Goal: Task Accomplishment & Management: Manage account settings

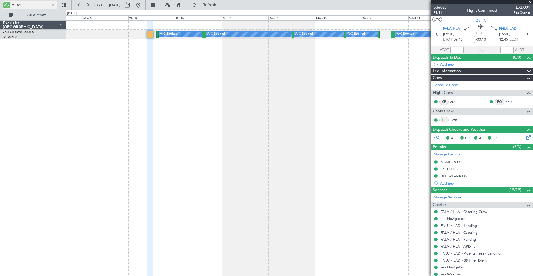
click at [52, 5] on div at bounding box center [53, 5] width 6 height 6
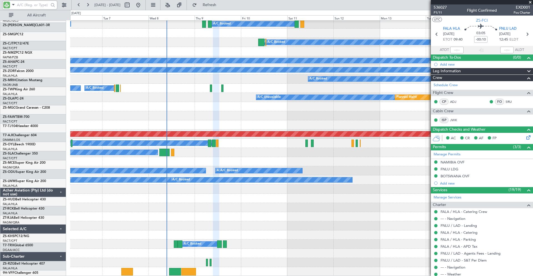
scroll to position [267, 0]
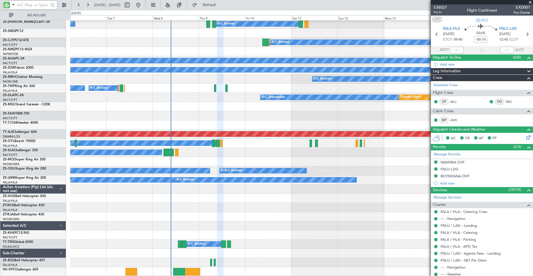
click at [239, 182] on div "A/C Booked A/C Booked A/C Booked A/C Booked A/C Booked A/C Booked A/C Booked A/…" at bounding box center [301, 15] width 462 height 522
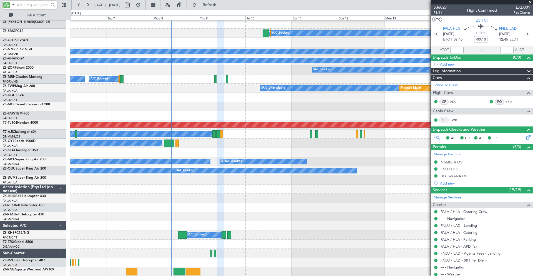
scroll to position [276, 0]
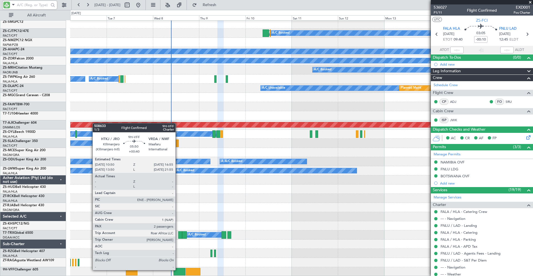
click at [178, 269] on div at bounding box center [180, 271] width 12 height 7
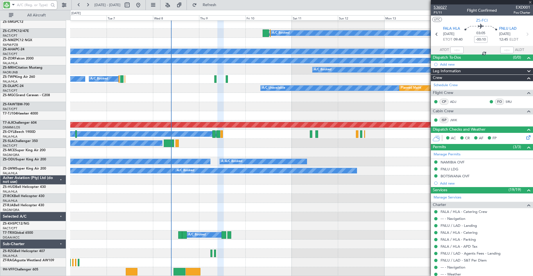
type input "+00:40"
type input "2"
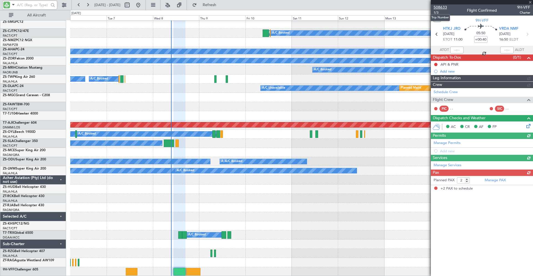
click at [440, 7] on span "508633" at bounding box center [440, 7] width 13 height 6
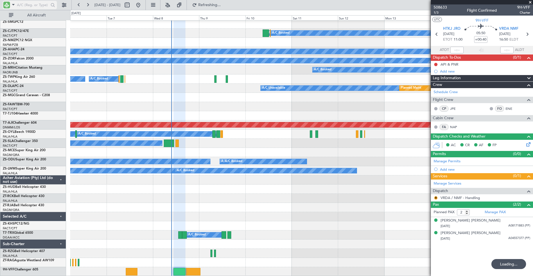
click at [35, 5] on input "text" at bounding box center [33, 5] width 32 height 8
type input "ppg"
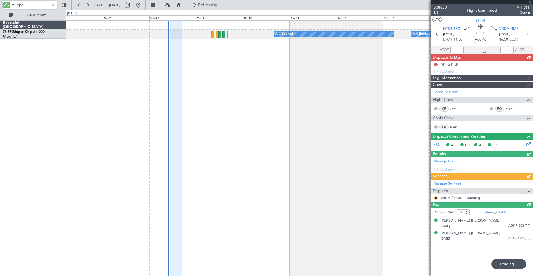
scroll to position [0, 0]
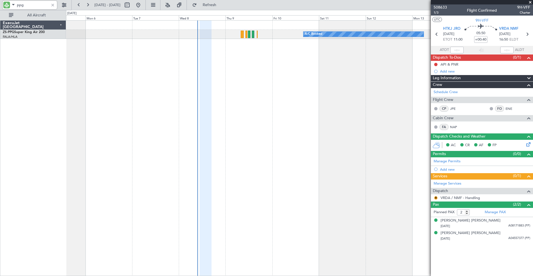
click at [323, 59] on div "A/C Booked A/C Booked A/C Booked" at bounding box center [299, 147] width 467 height 255
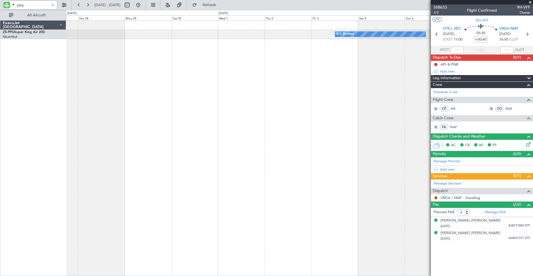
click at [328, 68] on div "A/C Booked" at bounding box center [299, 147] width 467 height 255
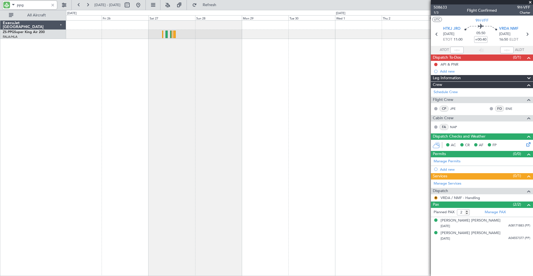
click at [244, 68] on div "A/C Booked" at bounding box center [299, 147] width 467 height 255
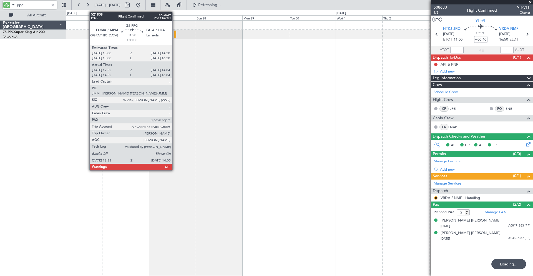
click at [175, 34] on div at bounding box center [175, 34] width 2 height 7
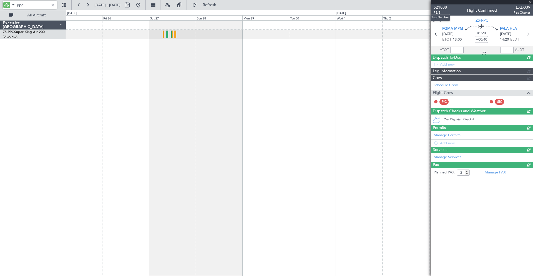
type input "12:52"
type input "14:04"
type input "0"
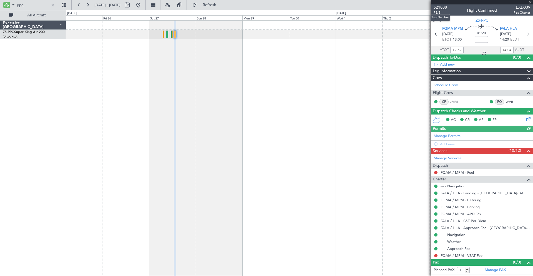
click at [439, 7] on span "521808" at bounding box center [440, 7] width 13 height 6
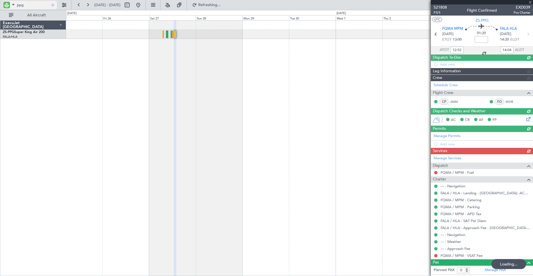
click at [34, 4] on input "ppg" at bounding box center [33, 5] width 32 height 8
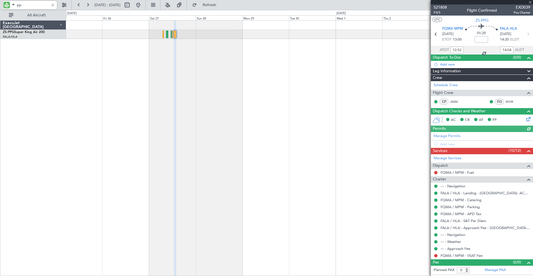
type input "p"
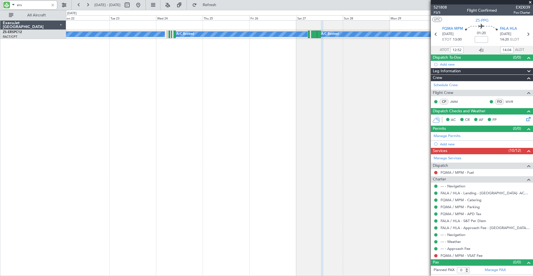
click at [280, 66] on div "A/C Booked A/C Booked A/C Booked A/C Booked A/C Booked A/C Booked A/C Booked A/…" at bounding box center [299, 147] width 467 height 255
type input "ers"
click at [143, 1] on button at bounding box center [138, 5] width 9 height 9
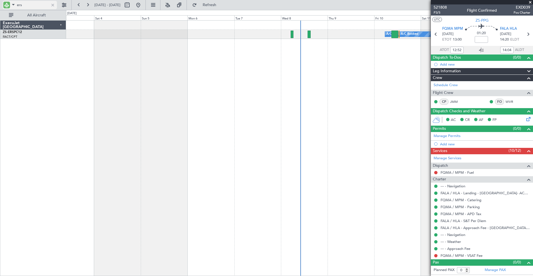
click at [52, 5] on div at bounding box center [53, 5] width 6 height 6
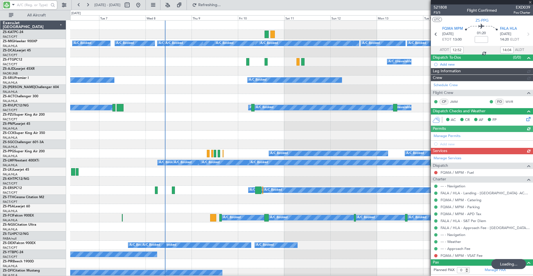
click at [38, 5] on input "text" at bounding box center [33, 5] width 32 height 8
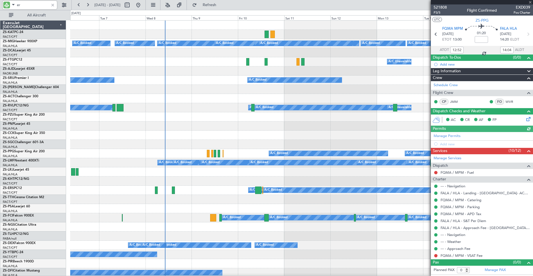
type input "ers"
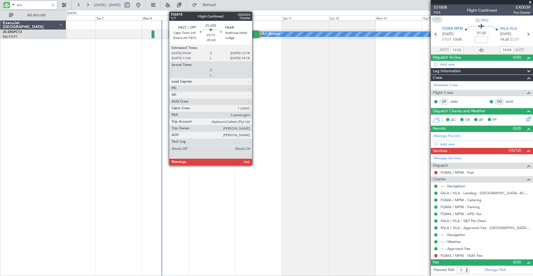
click at [255, 35] on div at bounding box center [256, 34] width 7 height 7
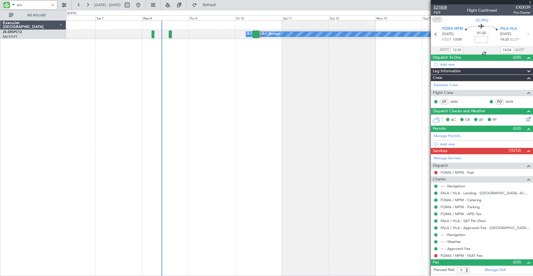
type input "-00:42"
type input "3"
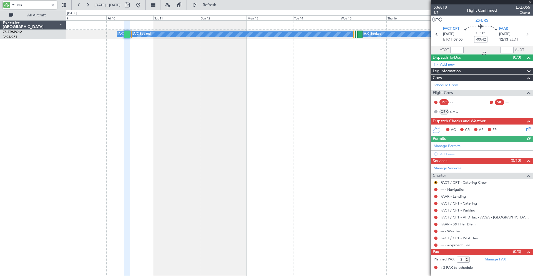
click at [204, 88] on div "A/C Booked A/C Unavailable A/C Booked A/C Booked A/C Booked A/C Booked A/C Book…" at bounding box center [299, 147] width 467 height 255
click at [439, 8] on span "536818" at bounding box center [440, 7] width 13 height 6
click at [26, 4] on input "ers" at bounding box center [33, 5] width 32 height 8
type input "e"
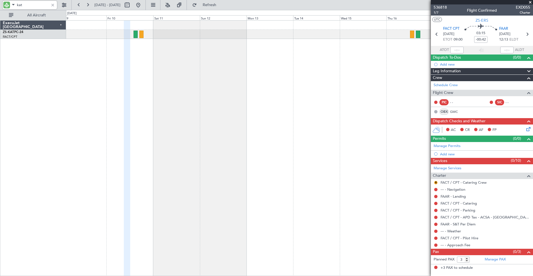
type input "kat"
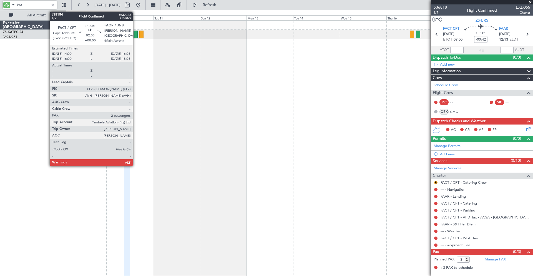
click at [135, 35] on div at bounding box center [136, 34] width 4 height 7
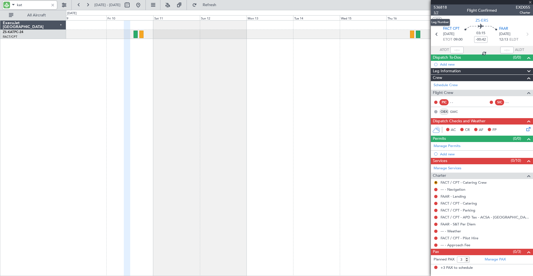
type input "2"
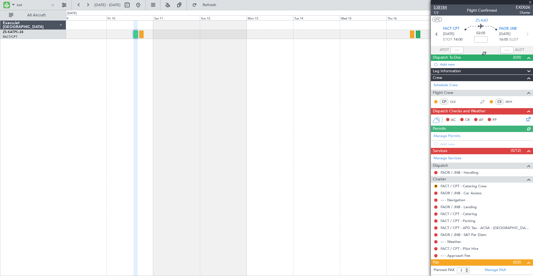
click at [439, 8] on span "538184" at bounding box center [440, 7] width 13 height 6
click at [28, 5] on input "kat" at bounding box center [33, 5] width 32 height 8
type input "k"
type input "ppg"
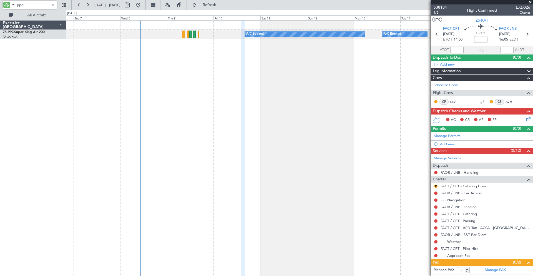
click at [217, 57] on div "A/C Booked A/C Booked A/C Booked A/C Booked" at bounding box center [299, 147] width 467 height 255
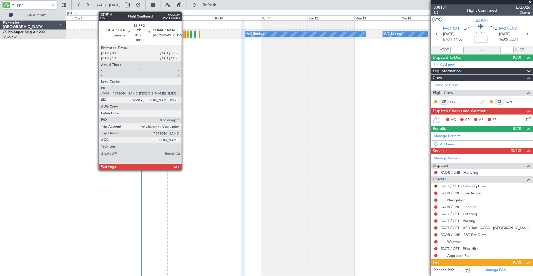
click at [184, 34] on div at bounding box center [184, 34] width 3 height 7
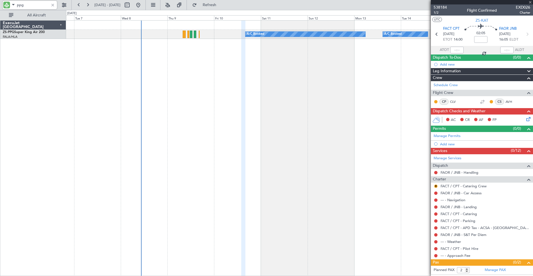
type input "0"
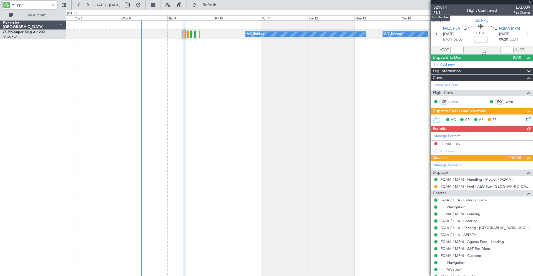
type input "ppg"
click at [443, 7] on span "521814" at bounding box center [440, 7] width 13 height 6
drag, startPoint x: 52, startPoint y: 5, endPoint x: 57, endPoint y: 9, distance: 5.9
click at [54, 6] on div at bounding box center [53, 5] width 6 height 6
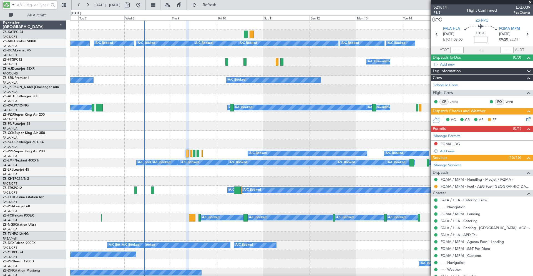
scroll to position [56, 0]
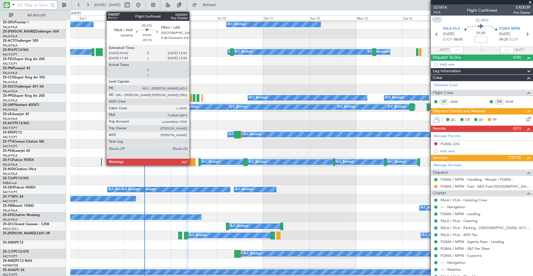
click at [192, 161] on div at bounding box center [192, 161] width 6 height 7
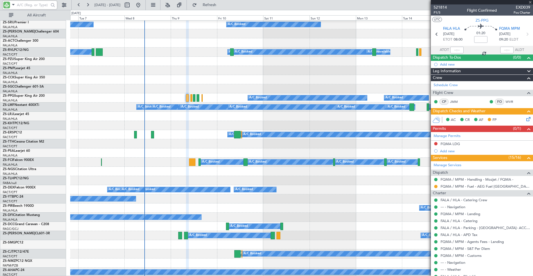
type input "-00:10"
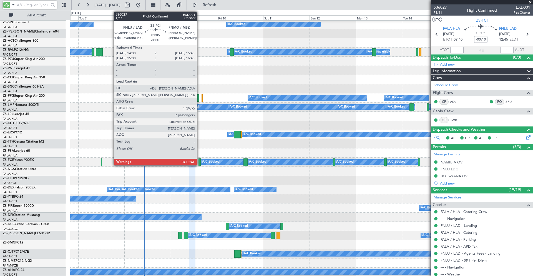
click at [199, 162] on div at bounding box center [199, 161] width 2 height 7
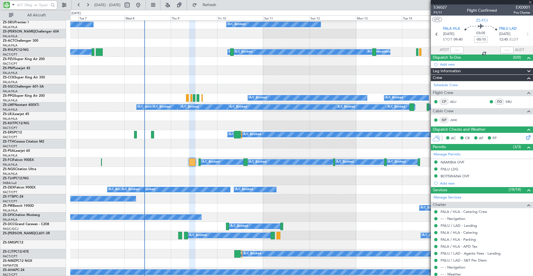
type input "7"
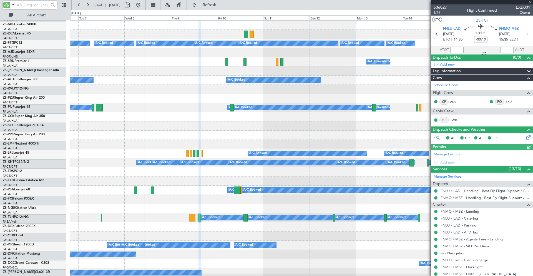
scroll to position [0, 0]
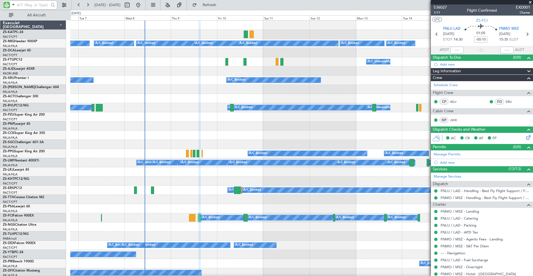
click at [39, 6] on input "text" at bounding box center [33, 5] width 32 height 8
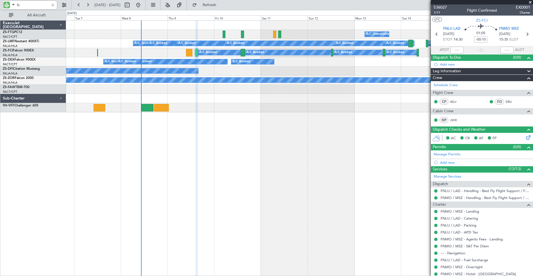
type input "fci"
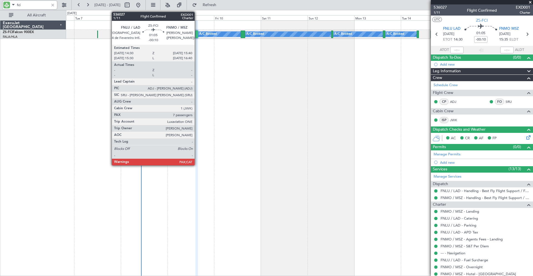
click at [197, 35] on div at bounding box center [196, 34] width 2 height 7
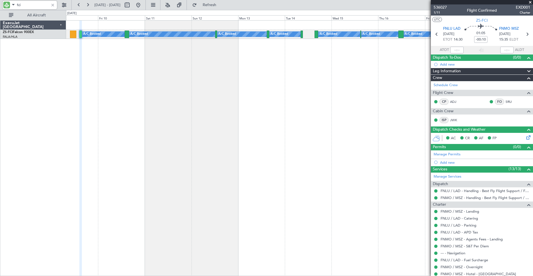
click at [199, 77] on div "A/C Booked A/C Booked A/C Booked A/C Booked A/C Booked A/C Booked A/C Booked A/…" at bounding box center [299, 147] width 467 height 255
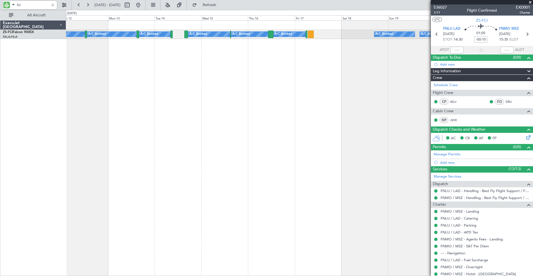
click at [267, 79] on div "A/C Booked A/C Booked A/C Booked A/C Booked A/C Booked A/C Booked A/C Booked A/…" at bounding box center [299, 147] width 467 height 255
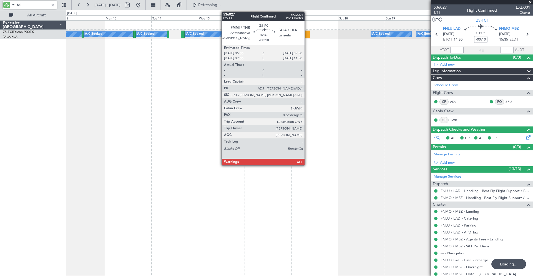
click at [307, 34] on div at bounding box center [308, 34] width 6 height 7
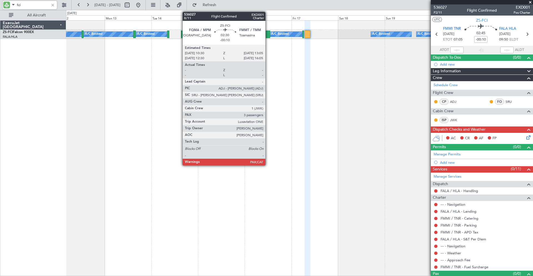
click at [268, 34] on div at bounding box center [267, 34] width 5 height 7
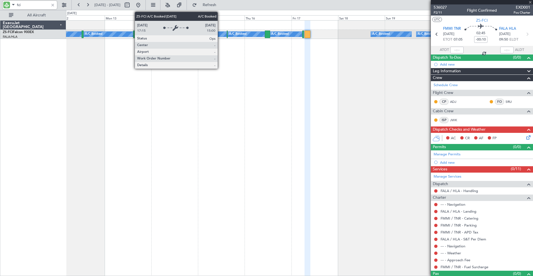
type input "5"
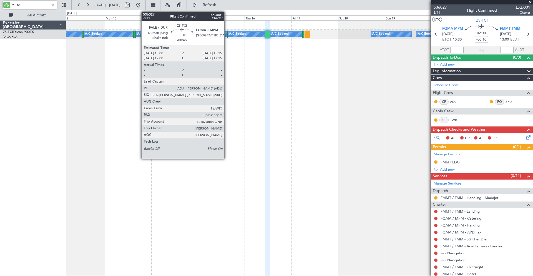
click at [227, 34] on div at bounding box center [227, 34] width 1 height 7
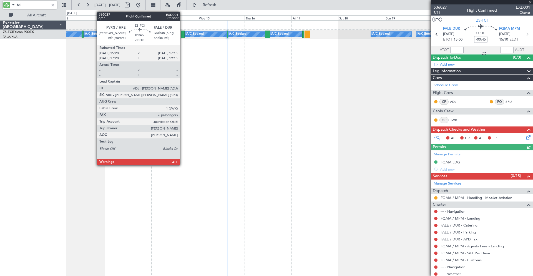
click at [182, 34] on div at bounding box center [183, 34] width 4 height 7
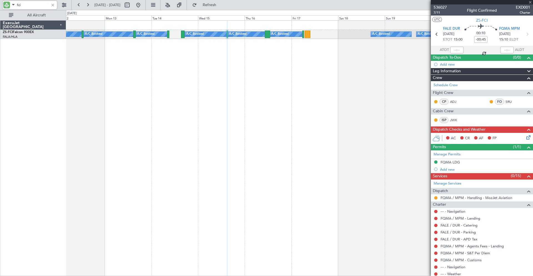
type input "-00:10"
type input "6"
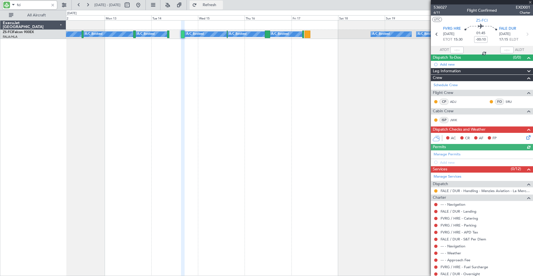
type input "fci"
click at [441, 6] on span "536027" at bounding box center [440, 7] width 13 height 6
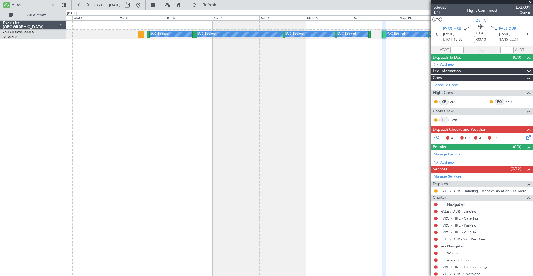
click at [385, 111] on div "A/C Booked A/C Booked A/C Booked A/C Booked A/C Booked A/C Booked A/C Booked A/…" at bounding box center [299, 147] width 467 height 255
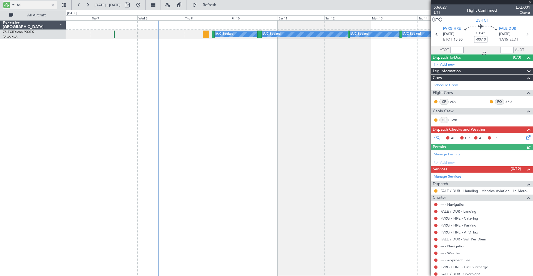
click at [51, 4] on div at bounding box center [53, 5] width 6 height 6
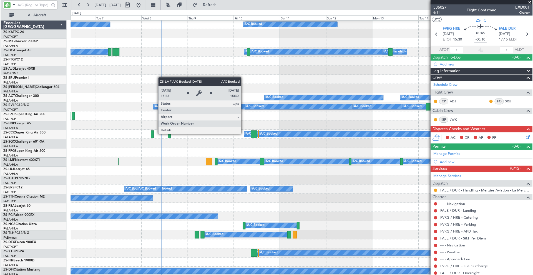
scroll to position [267, 0]
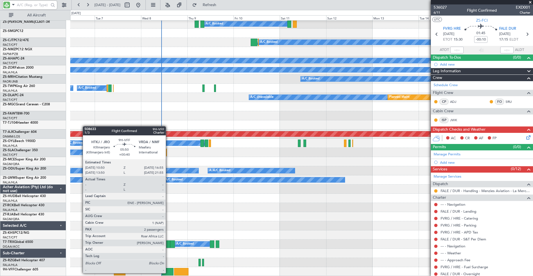
click at [168, 272] on div at bounding box center [168, 271] width 12 height 7
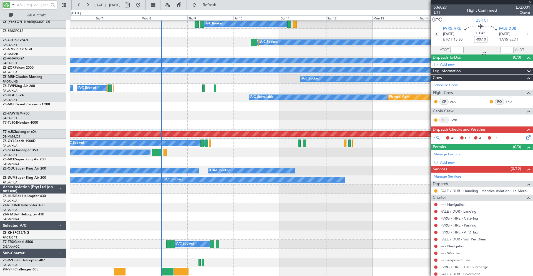
type input "+00:40"
type input "2"
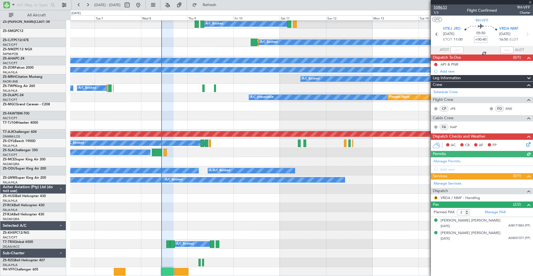
click at [443, 7] on span "508633" at bounding box center [440, 7] width 13 height 6
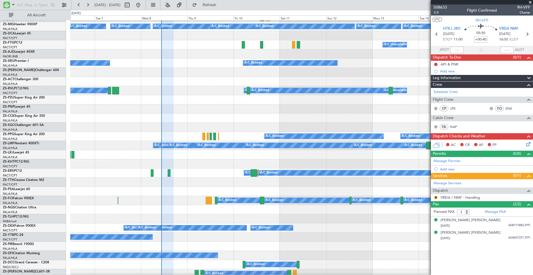
scroll to position [0, 0]
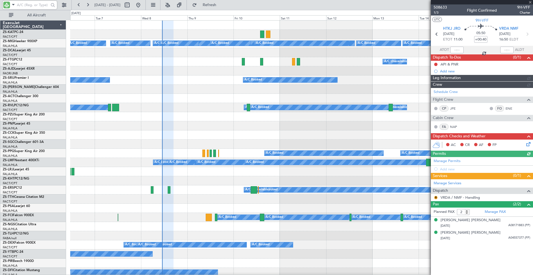
click at [33, 7] on input "text" at bounding box center [33, 5] width 32 height 8
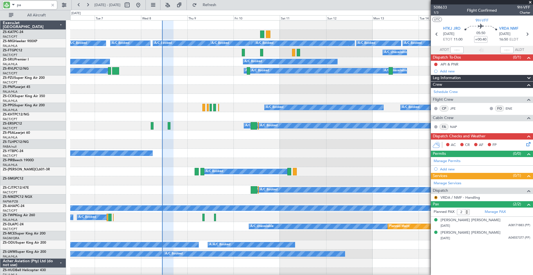
type input "pat"
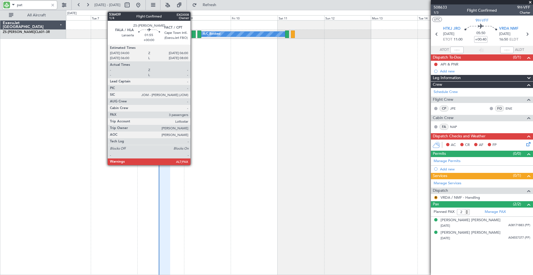
click at [193, 33] on div at bounding box center [194, 34] width 4 height 7
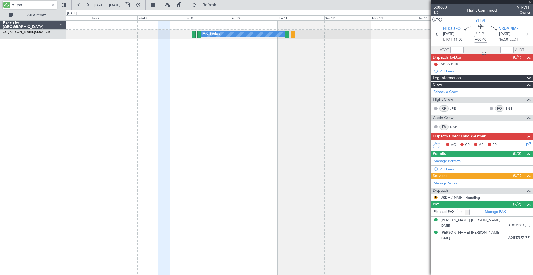
type input "3"
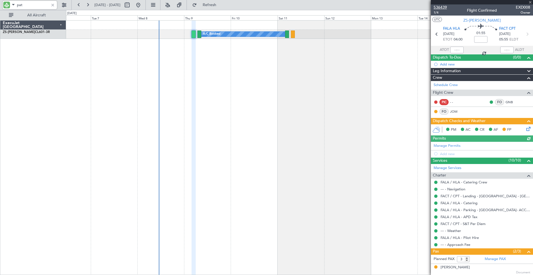
type input "pat"
click at [439, 7] on span "536439" at bounding box center [440, 7] width 13 height 6
drag, startPoint x: 531, startPoint y: 1, endPoint x: 511, endPoint y: 15, distance: 23.9
click at [530, 2] on span at bounding box center [530, 2] width 6 height 5
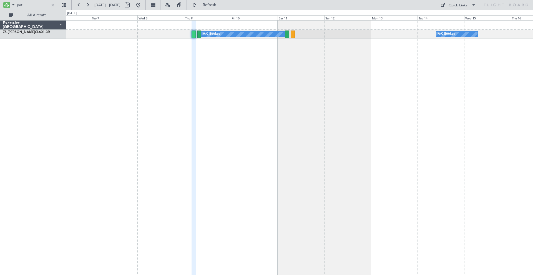
type input "0"
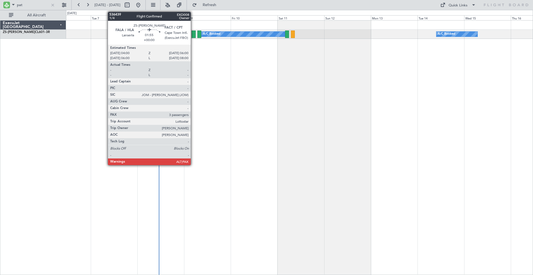
click at [193, 34] on div at bounding box center [194, 34] width 4 height 7
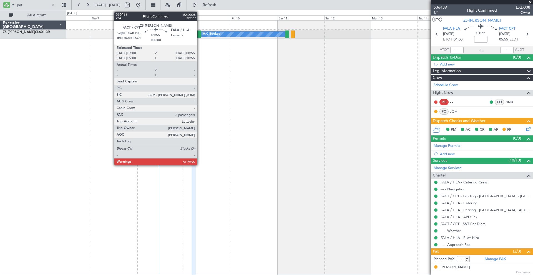
click at [200, 34] on div at bounding box center [199, 34] width 4 height 7
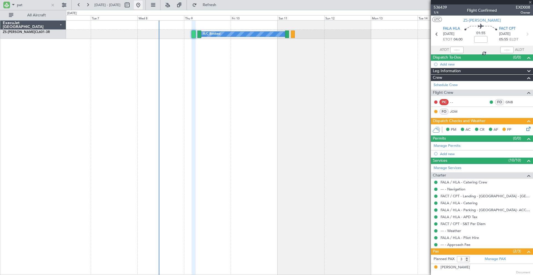
type input "8"
